Goal: Transaction & Acquisition: Obtain resource

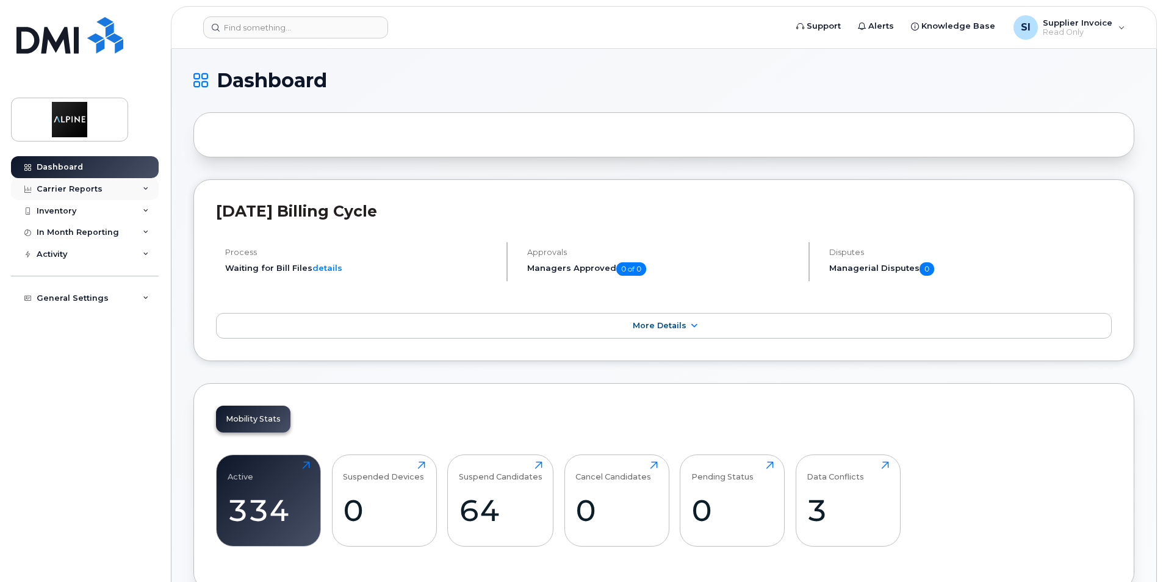
click at [142, 187] on div "Carrier Reports" at bounding box center [85, 189] width 148 height 22
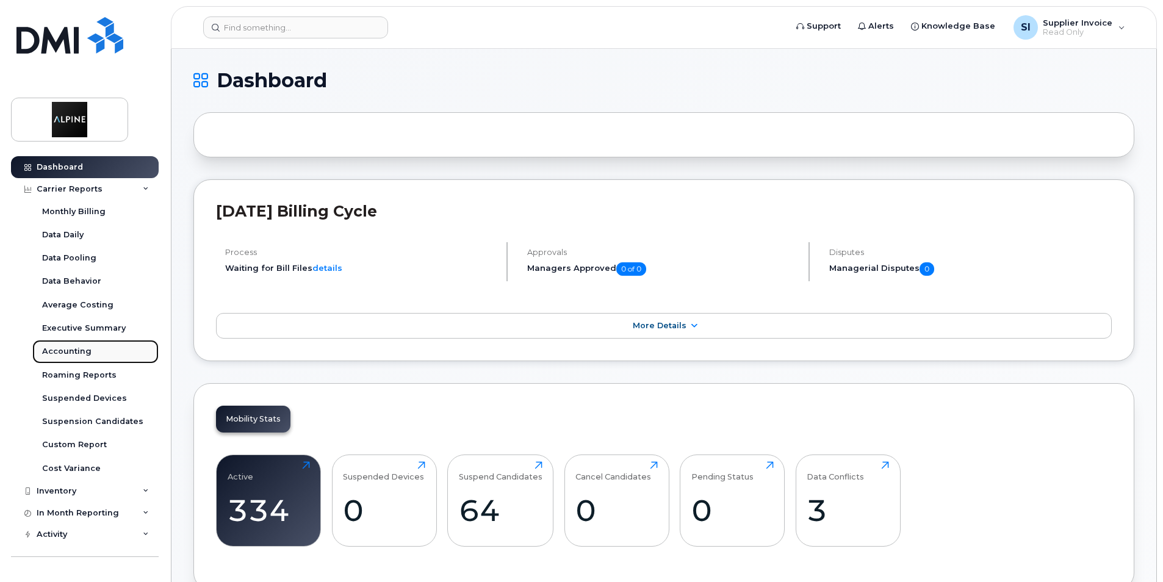
click at [74, 345] on link "Accounting" at bounding box center [95, 351] width 126 height 23
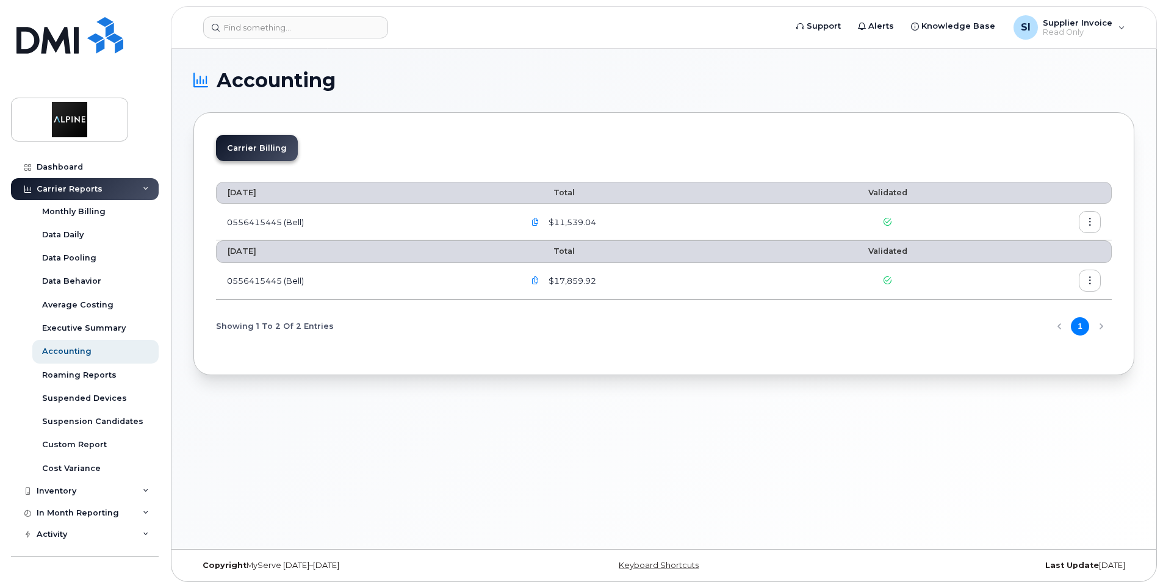
click at [1086, 217] on button "button" at bounding box center [1090, 222] width 22 height 22
click at [1040, 269] on span "Download" at bounding box center [1034, 271] width 48 height 11
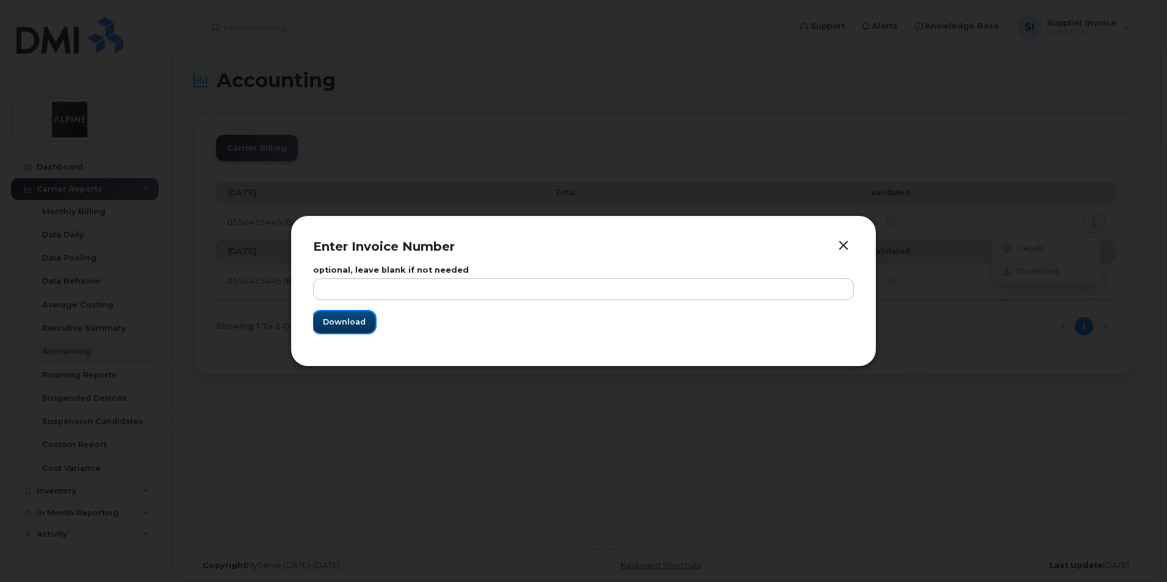
click at [345, 319] on span "Download" at bounding box center [344, 322] width 43 height 12
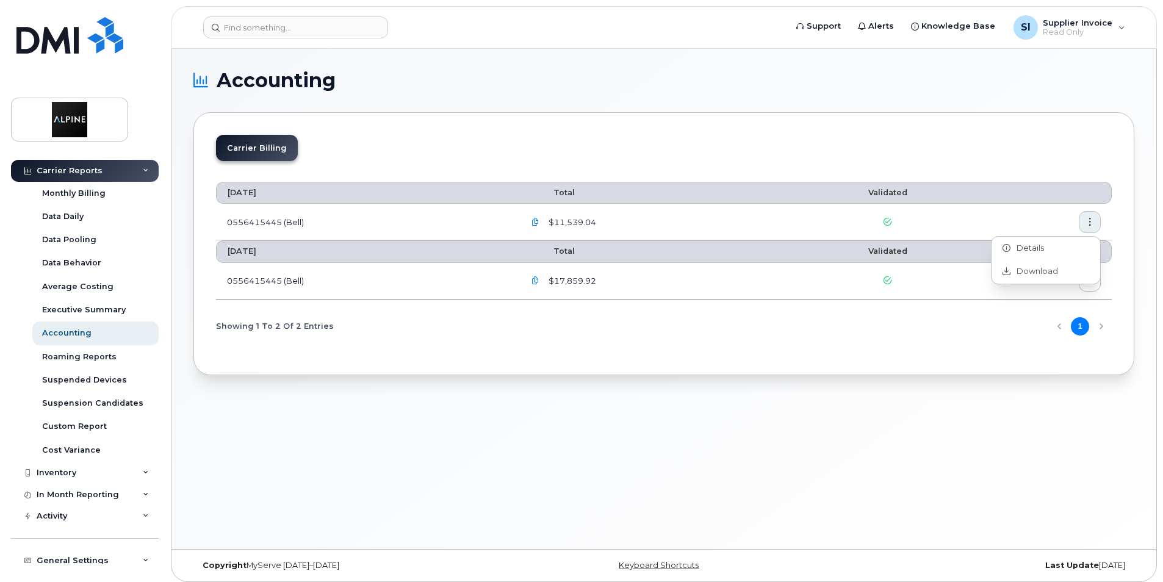
scroll to position [26, 0]
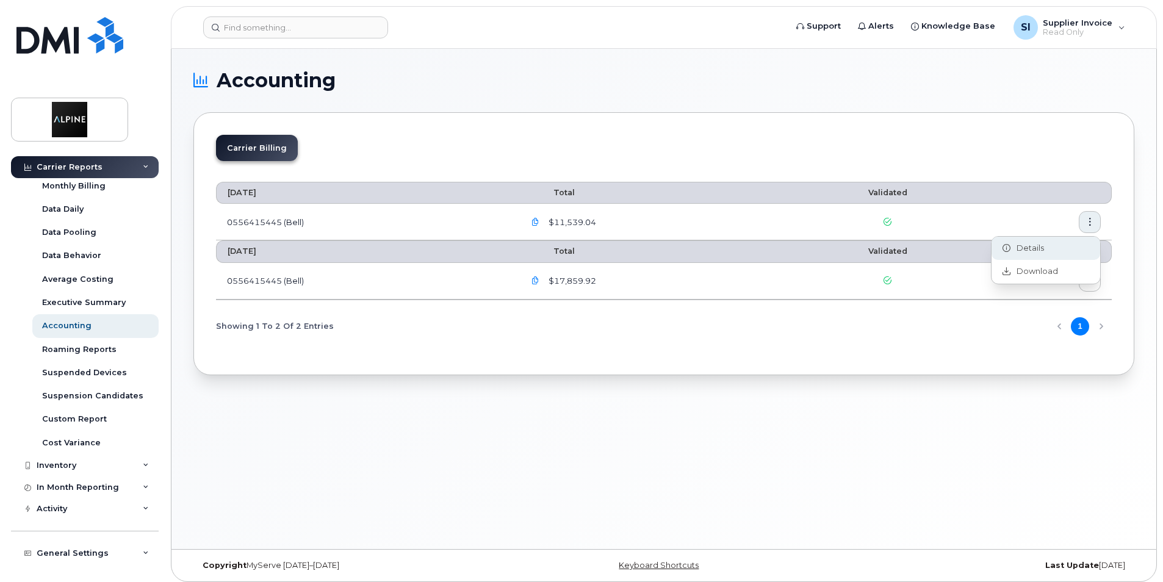
click at [1021, 243] on span "Details" at bounding box center [1027, 248] width 34 height 11
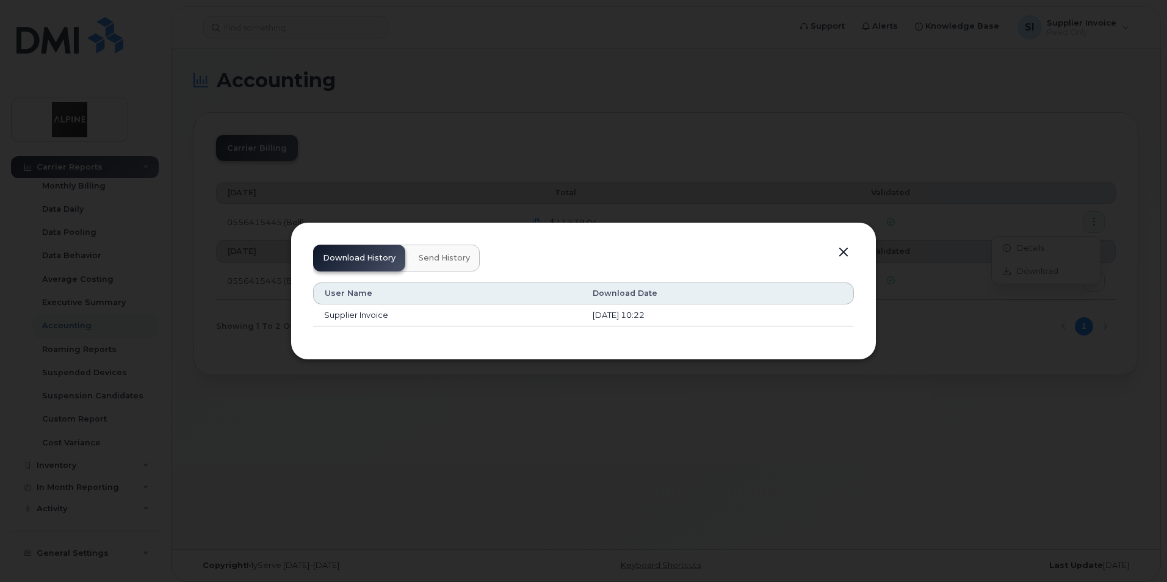
click at [372, 259] on div "Download History Send History" at bounding box center [396, 258] width 167 height 27
click at [364, 259] on div "Download History Send History" at bounding box center [396, 258] width 167 height 27
click at [845, 254] on button "button" at bounding box center [843, 252] width 18 height 17
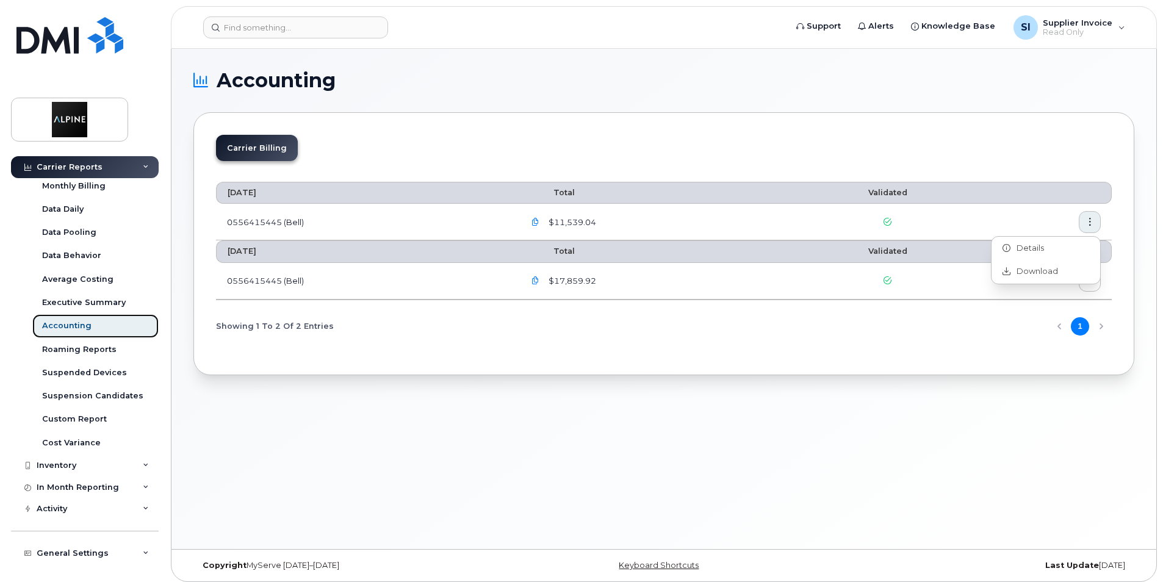
click at [64, 324] on div "Accounting" at bounding box center [66, 325] width 49 height 11
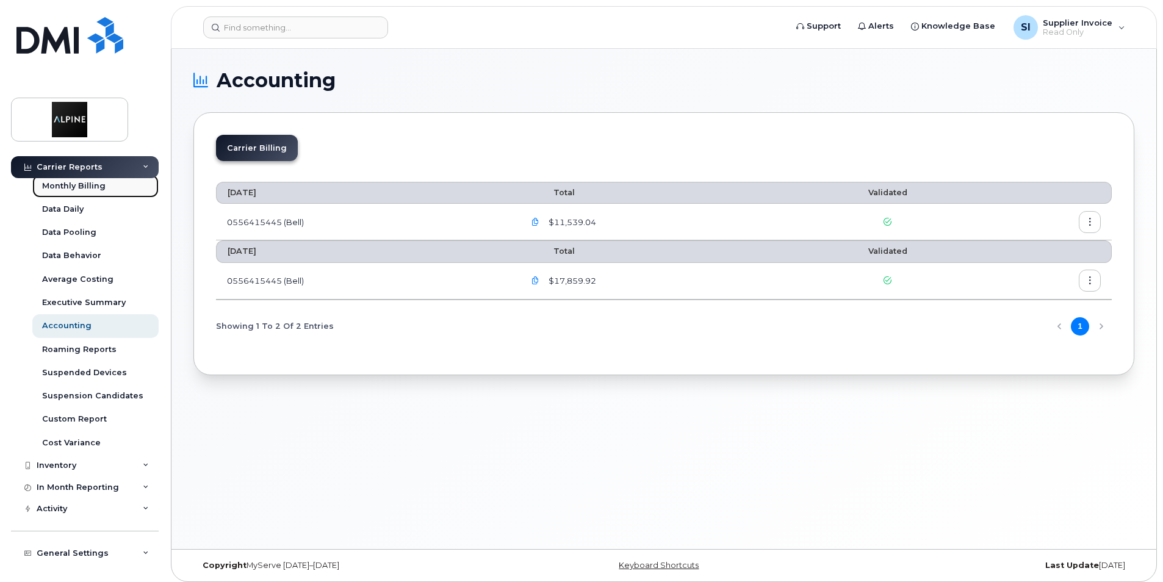
click at [71, 186] on div "Monthly Billing" at bounding box center [73, 186] width 63 height 11
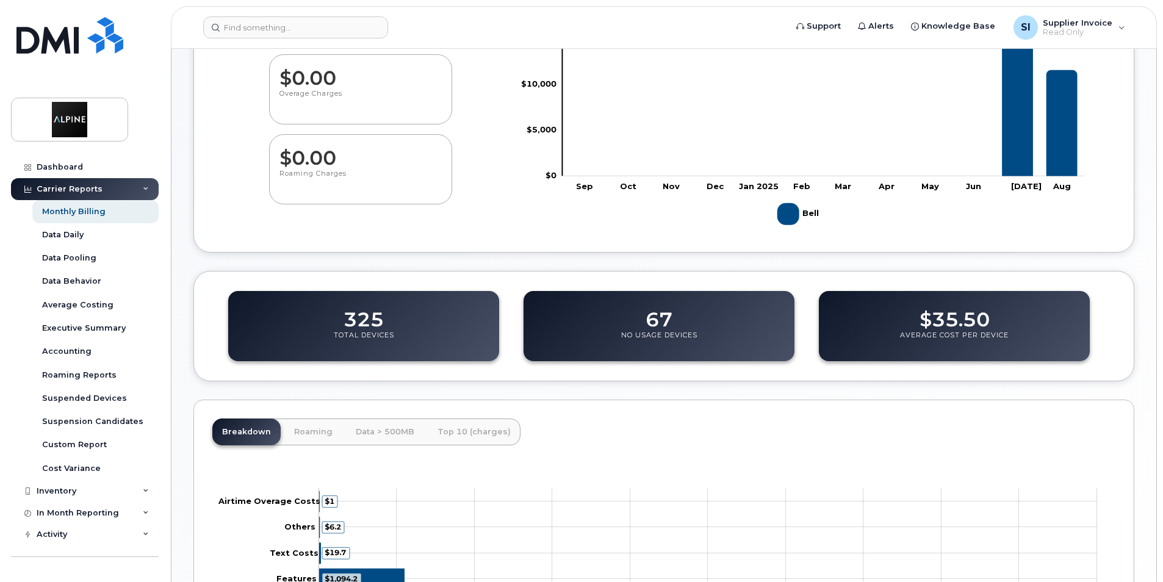
scroll to position [347, 0]
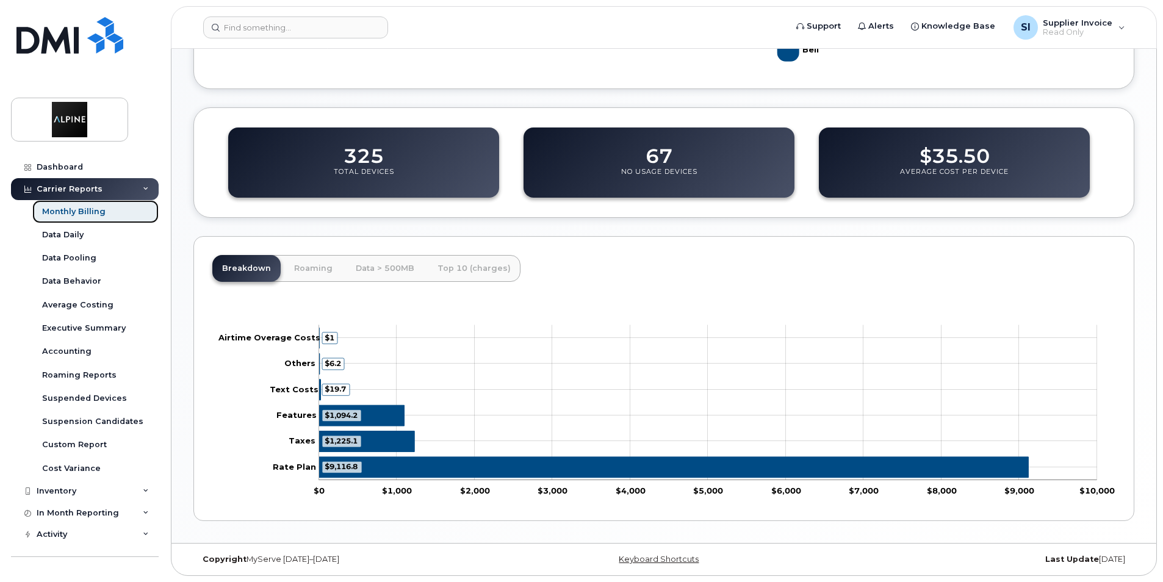
click at [106, 210] on link "Monthly Billing" at bounding box center [95, 211] width 126 height 23
click at [76, 209] on div "Monthly Billing" at bounding box center [73, 211] width 63 height 11
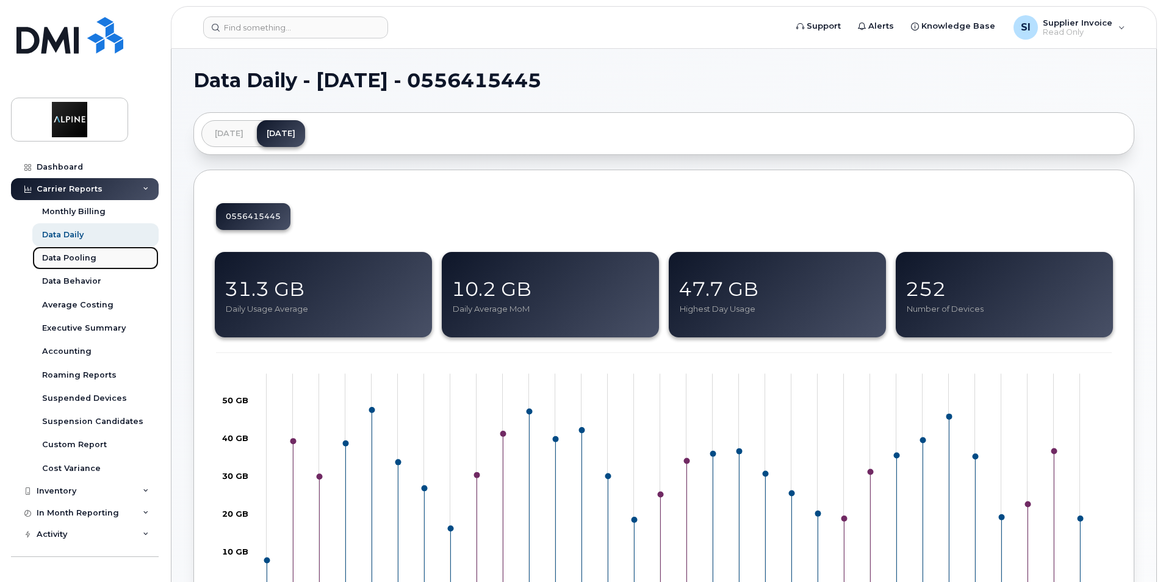
click at [65, 259] on div "Data Pooling" at bounding box center [69, 258] width 54 height 11
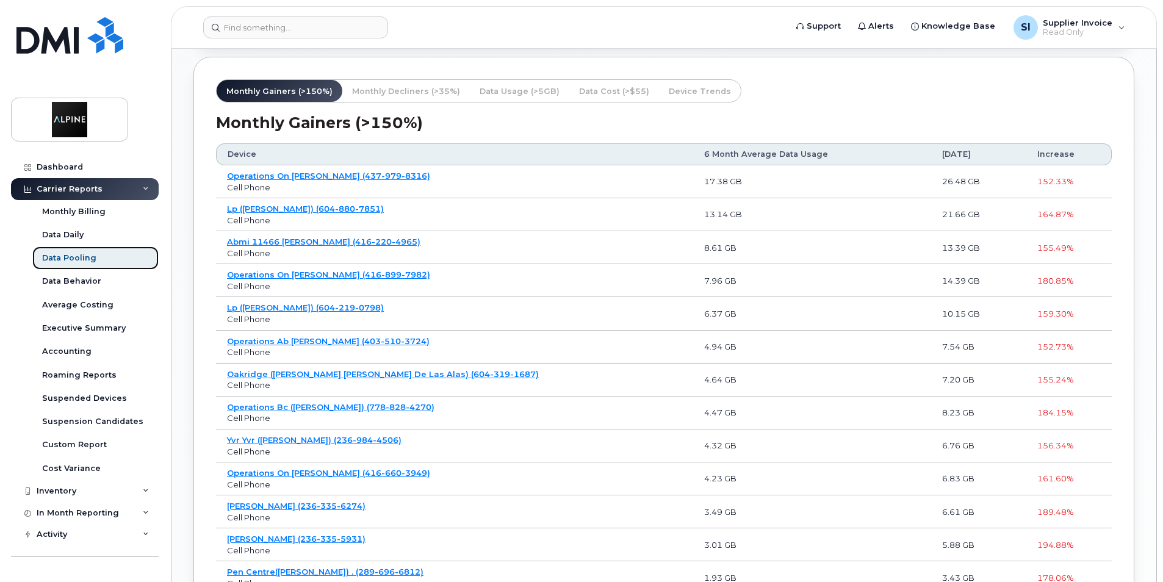
scroll to position [854, 0]
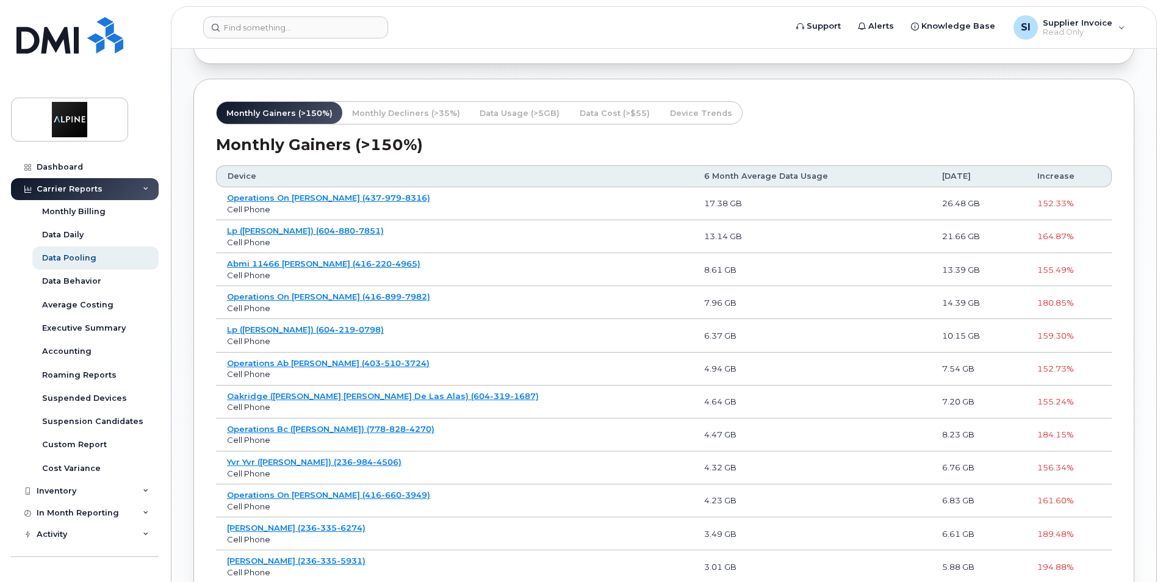
click at [601, 117] on span "Data Cost (>$55)" at bounding box center [615, 113] width 70 height 12
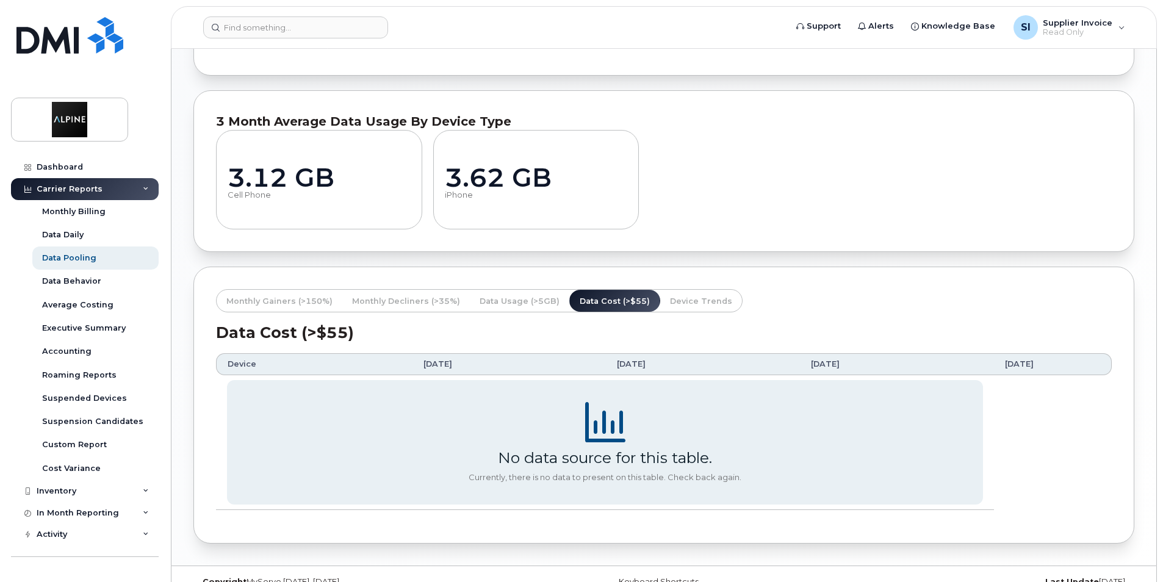
scroll to position [689, 0]
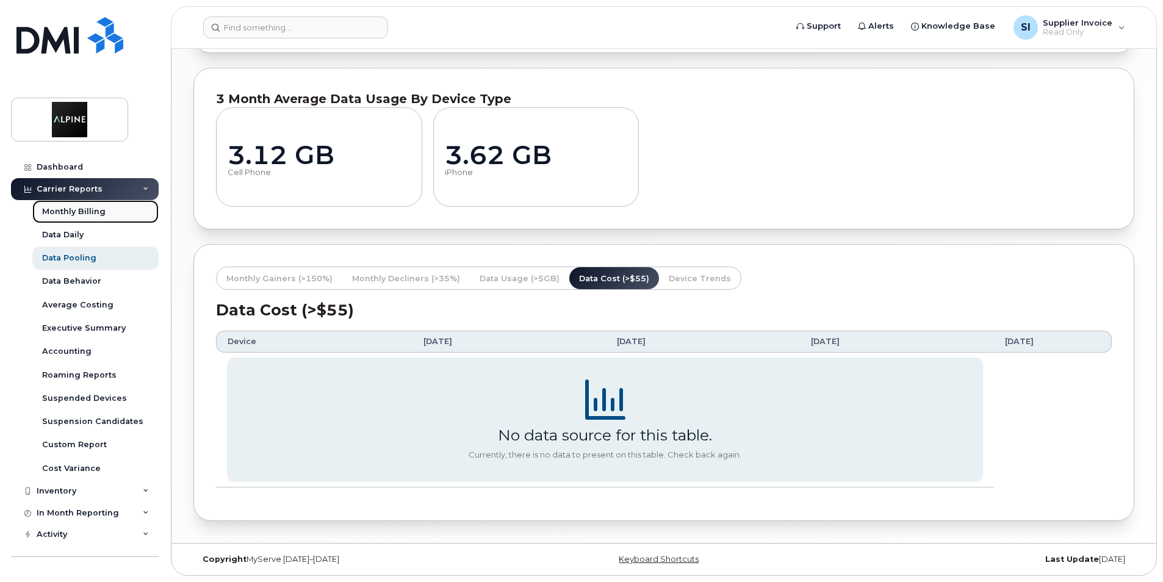
click at [60, 207] on div "Monthly Billing" at bounding box center [73, 211] width 63 height 11
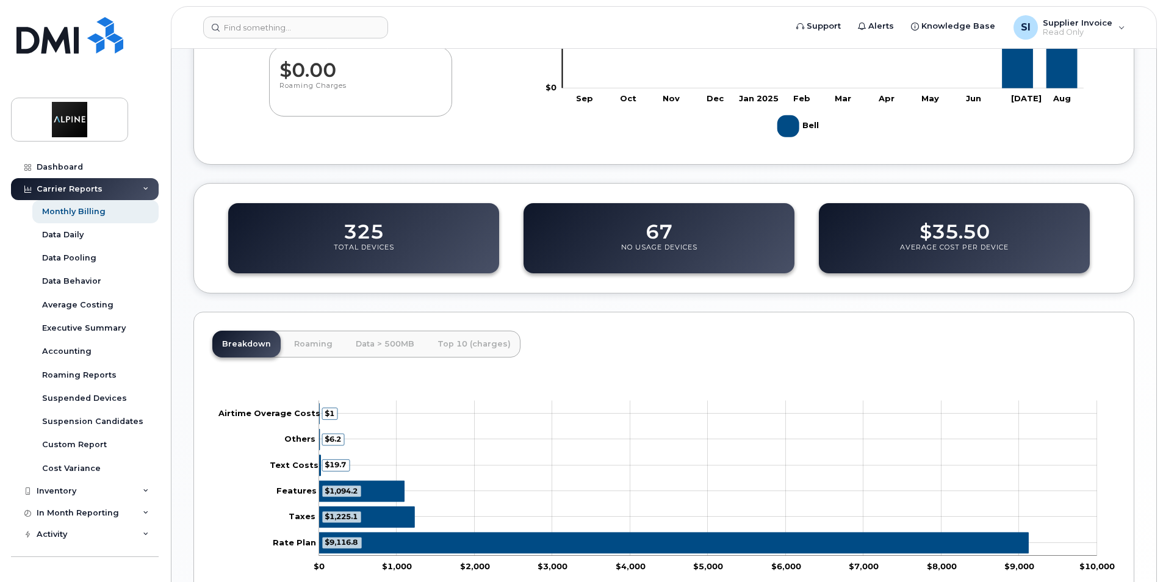
scroll to position [225, 0]
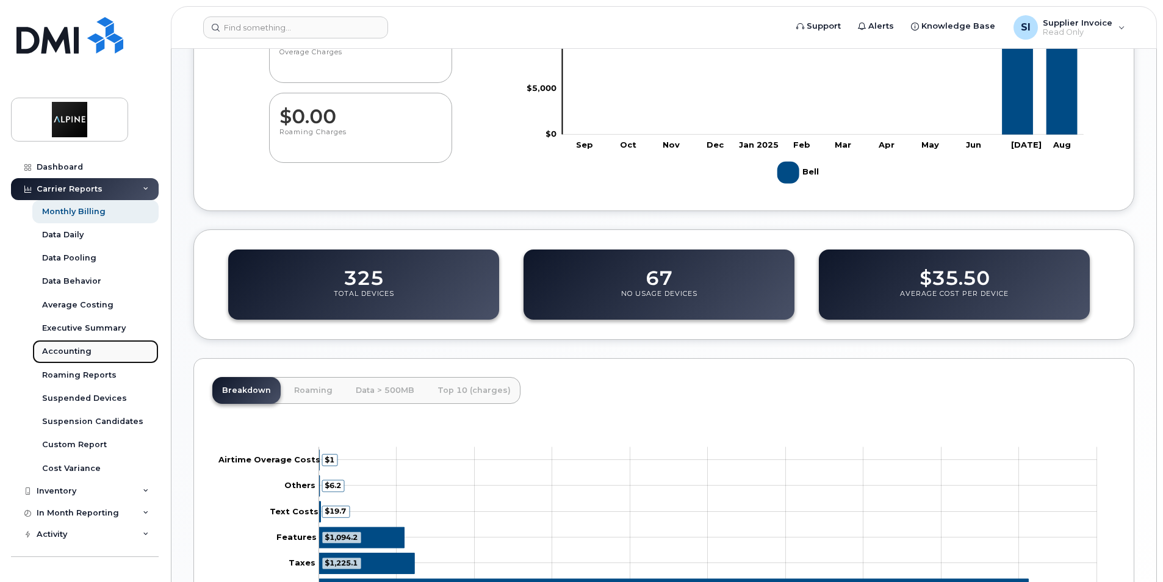
click at [72, 351] on div "Accounting" at bounding box center [66, 351] width 49 height 11
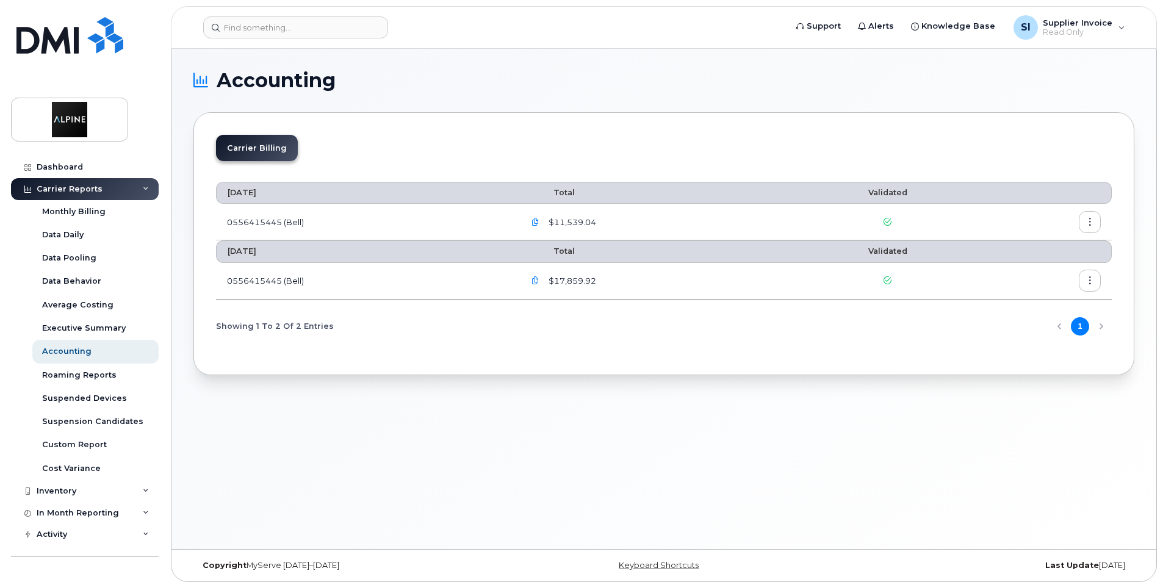
click at [539, 224] on icon "button" at bounding box center [535, 222] width 8 height 8
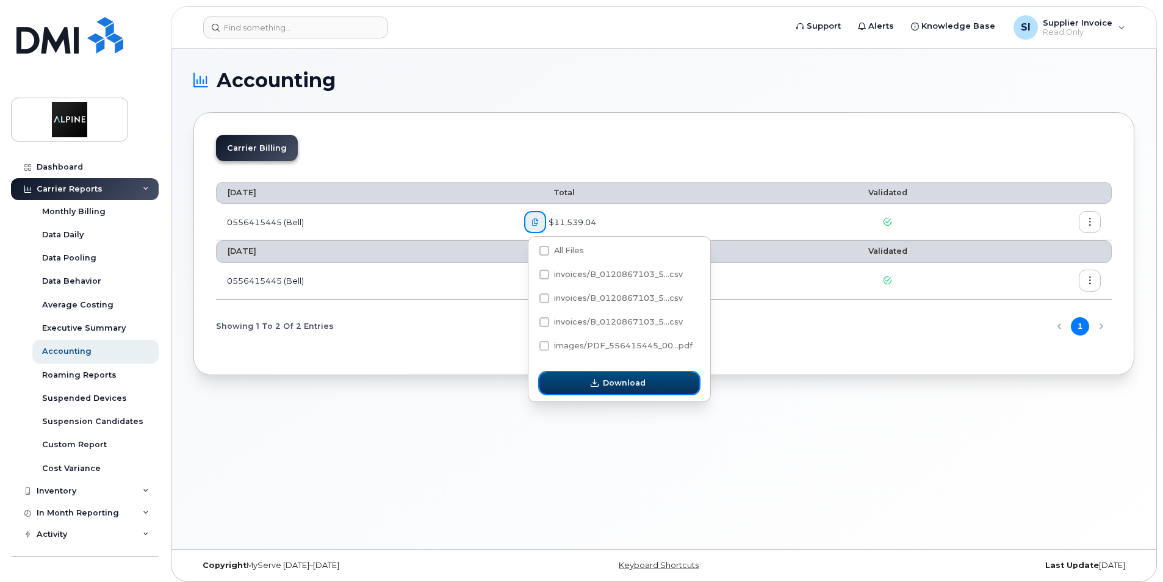
click at [607, 384] on span "Download" at bounding box center [624, 383] width 43 height 12
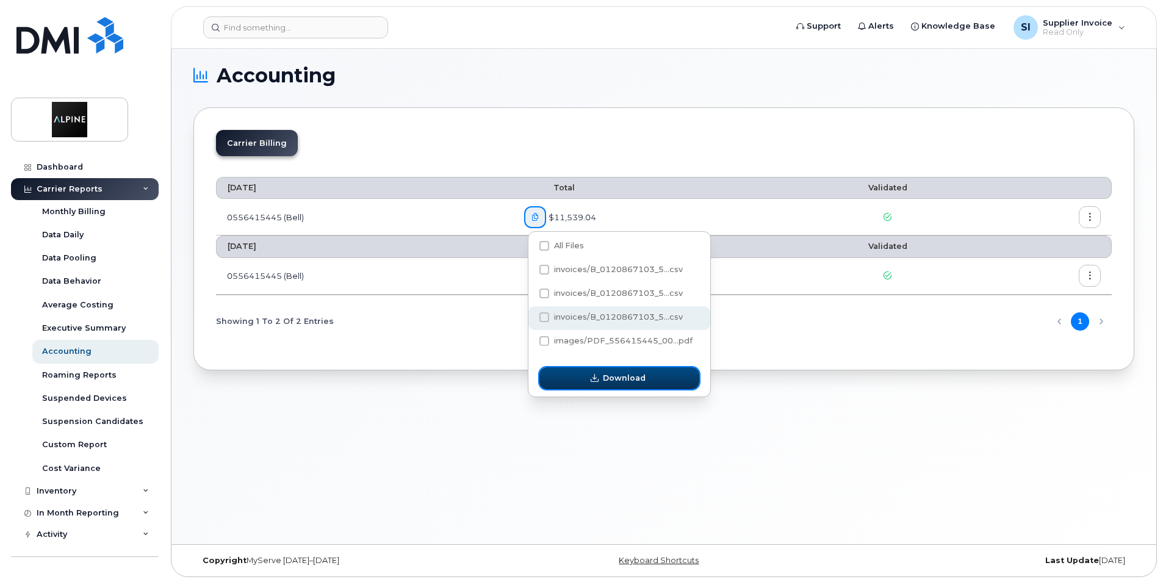
scroll to position [6, 0]
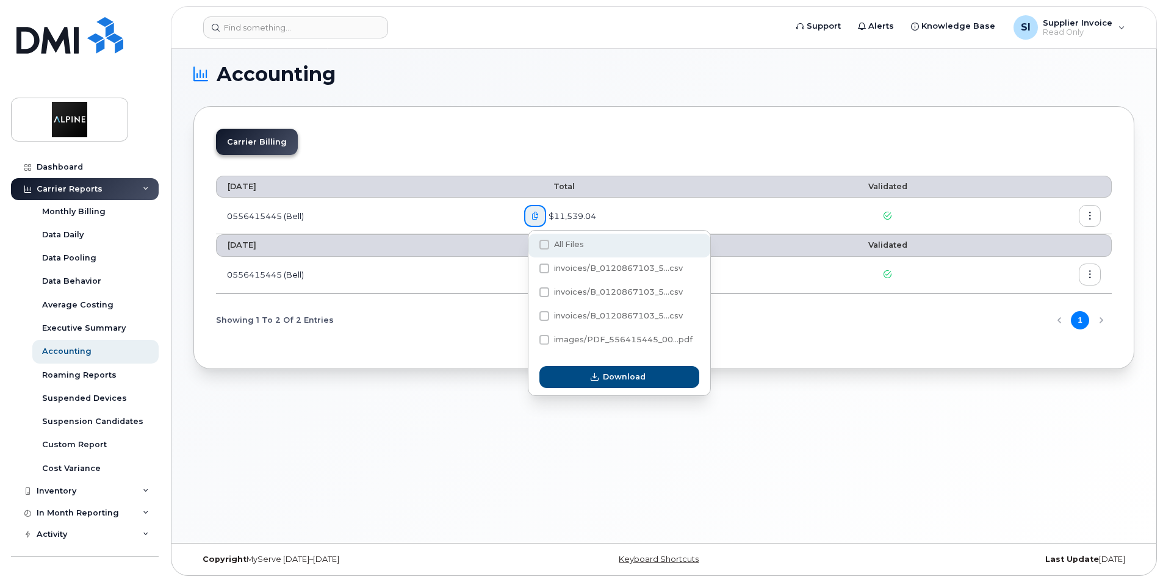
click at [542, 243] on span at bounding box center [544, 245] width 10 height 10
click at [531, 243] on input "All Files" at bounding box center [528, 245] width 6 height 6
checkbox input "true"
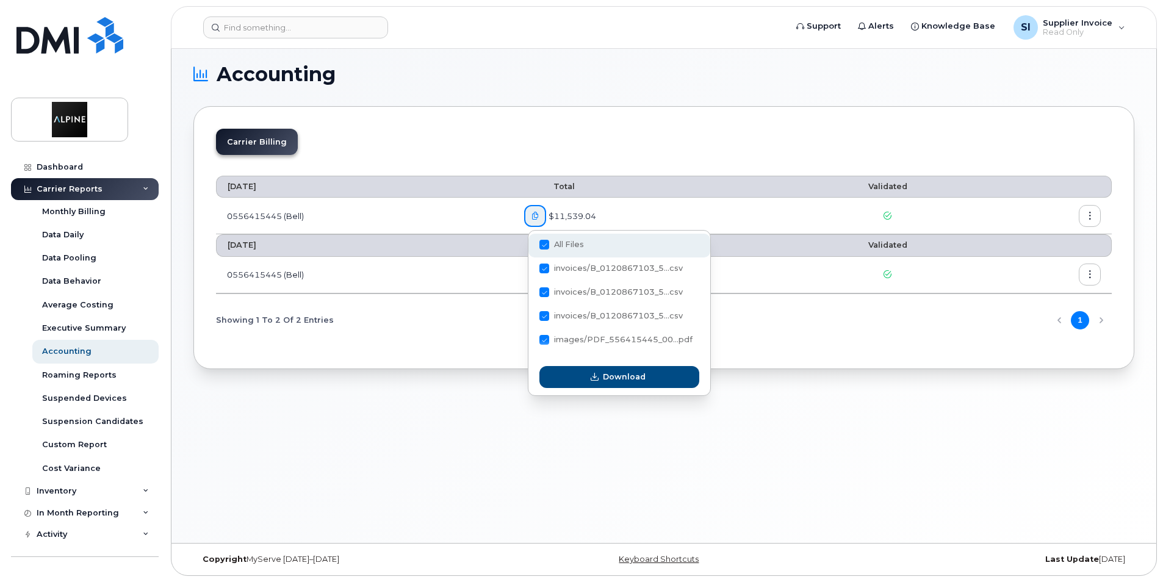
checkbox input "true"
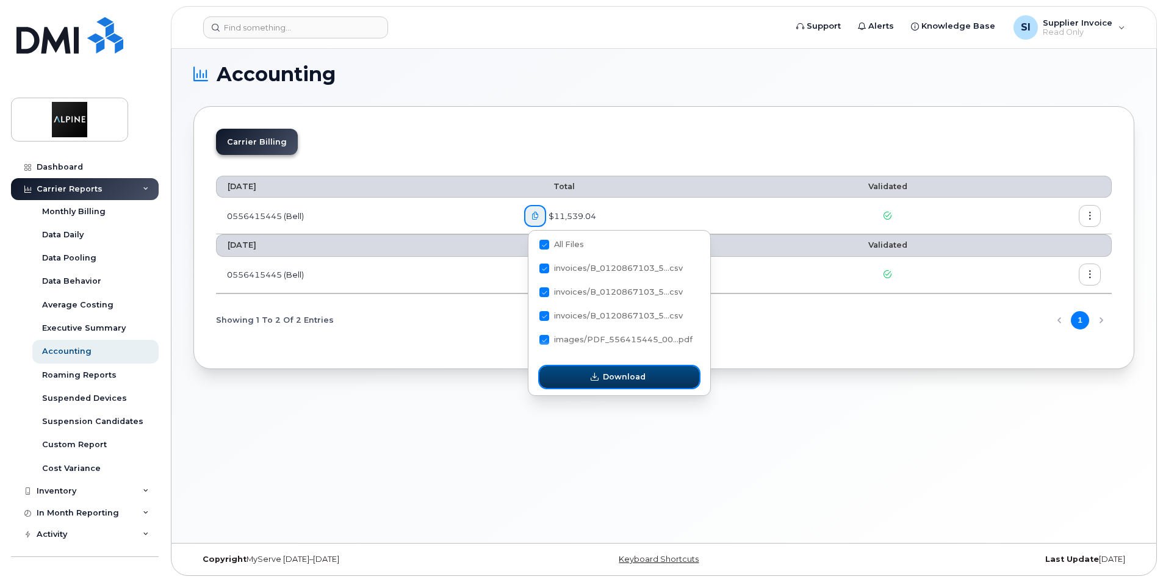
click at [615, 376] on span "Download" at bounding box center [624, 377] width 43 height 12
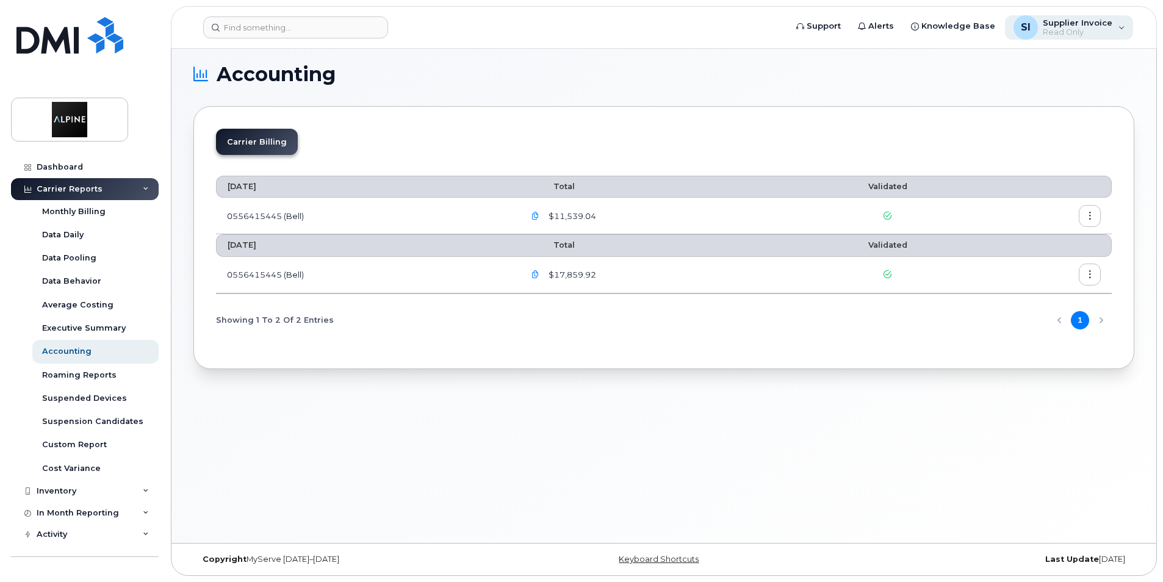
click at [1121, 25] on div "SI Supplier Invoice Read Only" at bounding box center [1069, 27] width 129 height 24
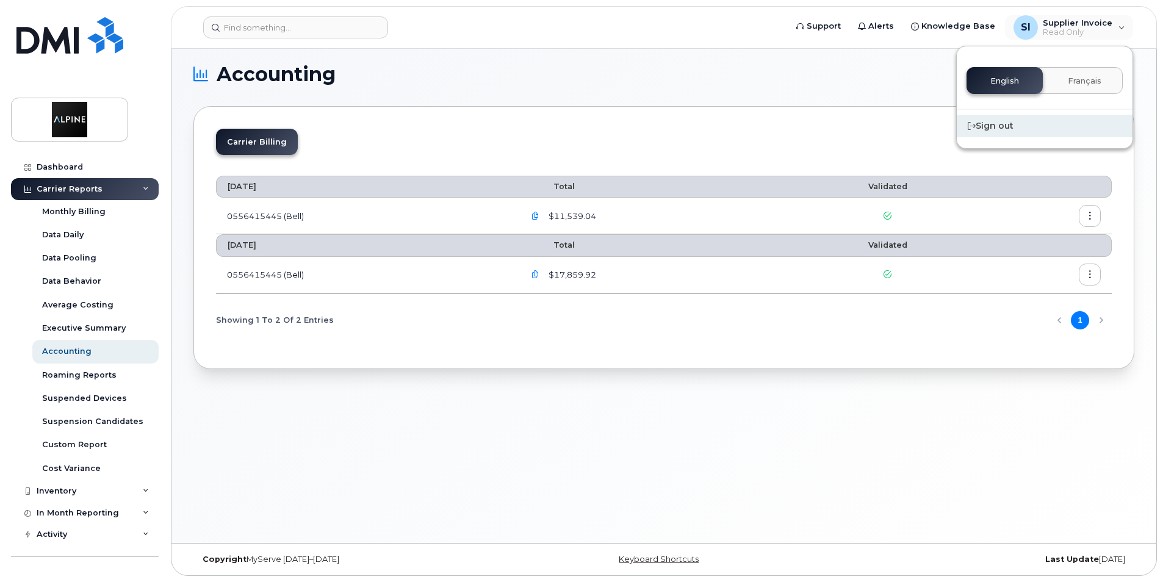
click at [996, 123] on div "Sign out" at bounding box center [1045, 126] width 176 height 23
click at [985, 124] on div "Sign out" at bounding box center [1045, 126] width 176 height 23
